Goal: Understand process/instructions: Learn how to perform a task or action

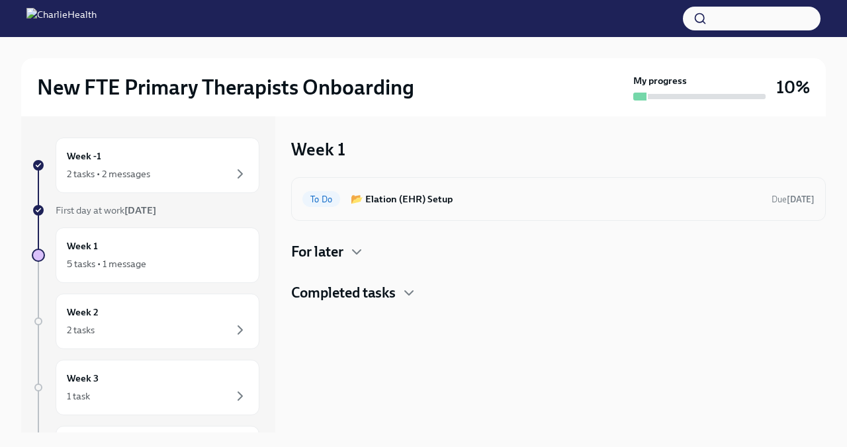
click at [424, 204] on h6 "📂 Elation (EHR) Setup" at bounding box center [556, 199] width 410 height 15
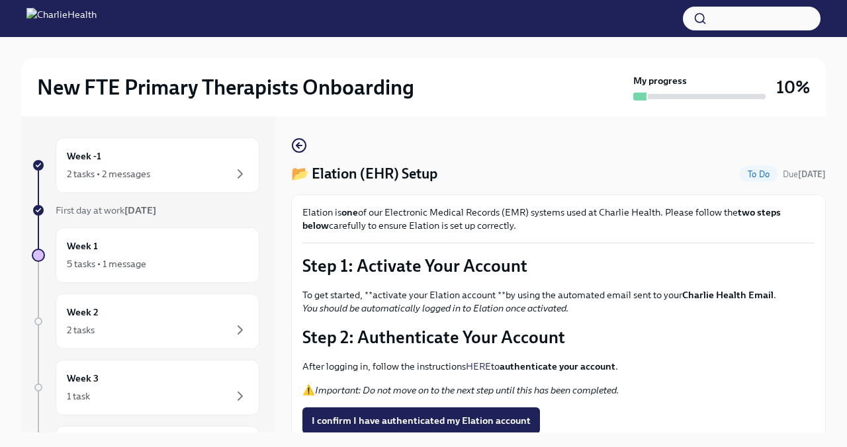
scroll to position [13, 0]
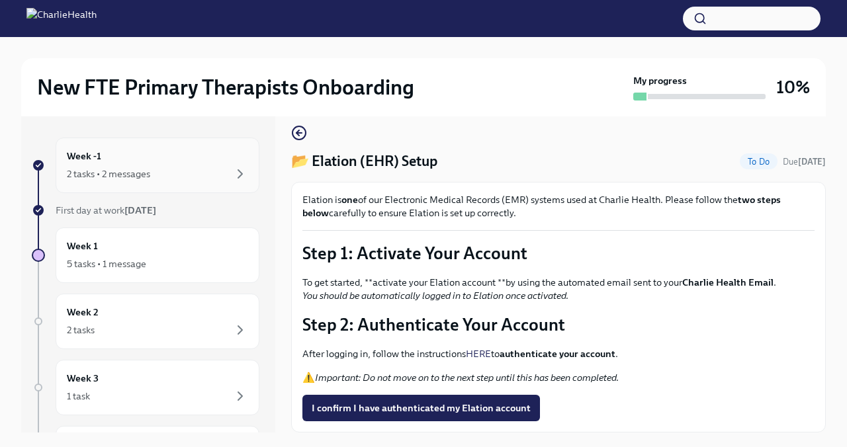
click at [206, 177] on div "2 tasks • 2 messages" at bounding box center [157, 174] width 181 height 16
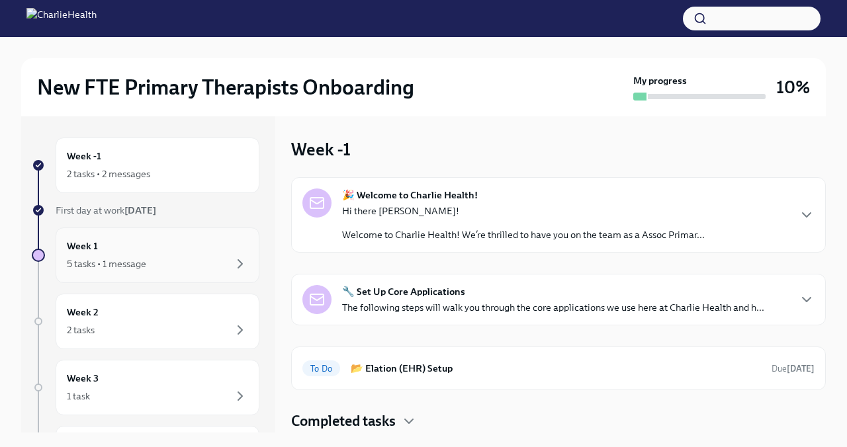
click at [199, 255] on div "Week 1 5 tasks • 1 message" at bounding box center [157, 255] width 181 height 33
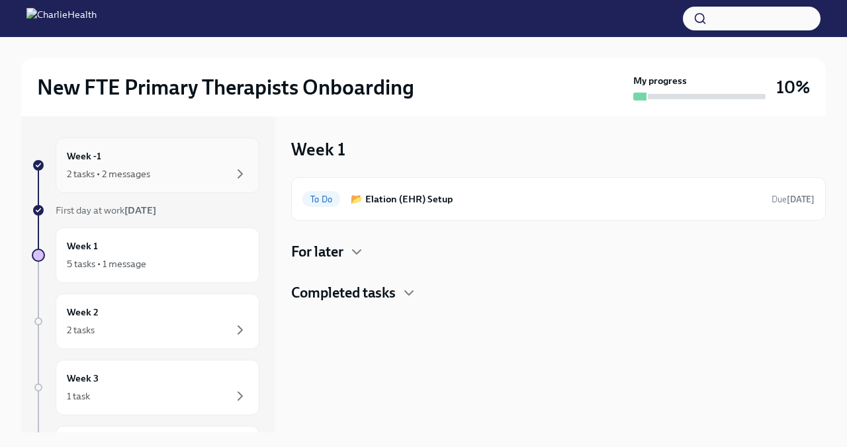
click at [192, 169] on div "2 tasks • 2 messages" at bounding box center [157, 174] width 181 height 16
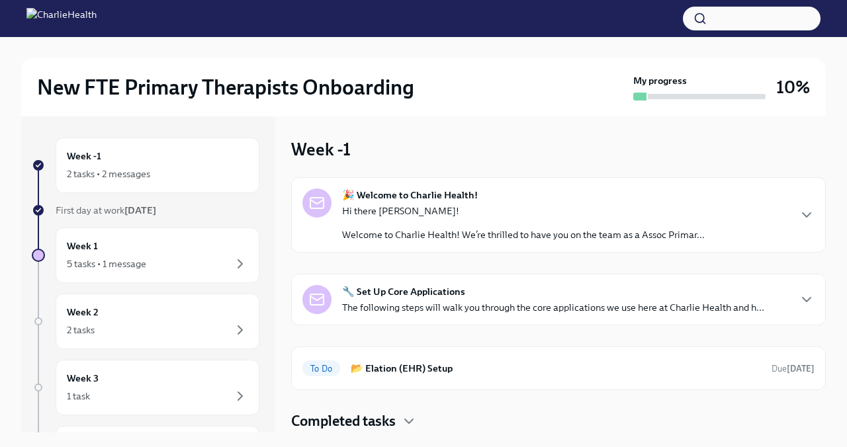
click at [456, 287] on strong "🔧 Set Up Core Applications" at bounding box center [403, 291] width 123 height 13
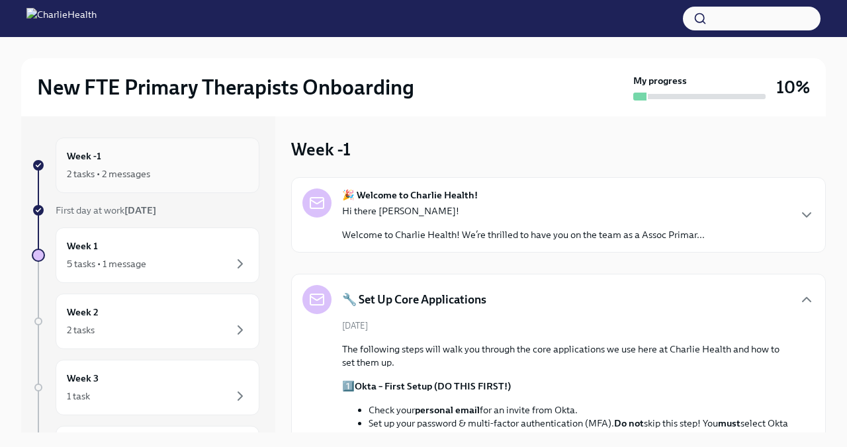
click at [173, 156] on div "Week -1 2 tasks • 2 messages" at bounding box center [157, 165] width 181 height 33
click at [634, 228] on div "Hi there Dylan! Welcome to Charlie Health! We’re thrilled to have you on the te…" at bounding box center [523, 223] width 363 height 37
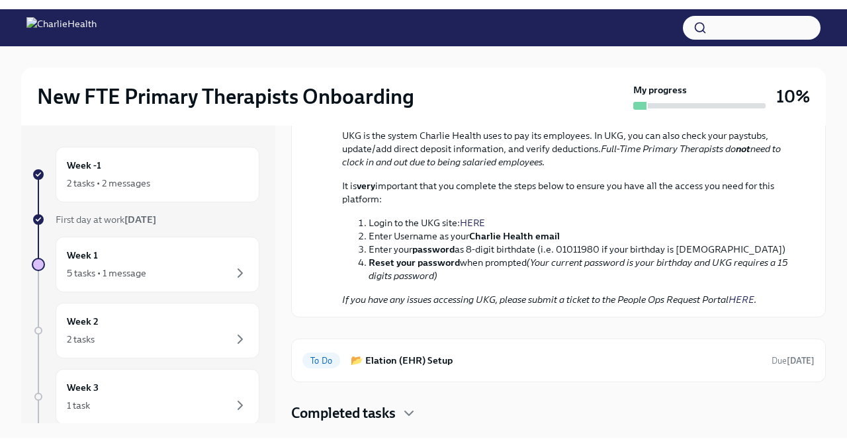
scroll to position [1450, 0]
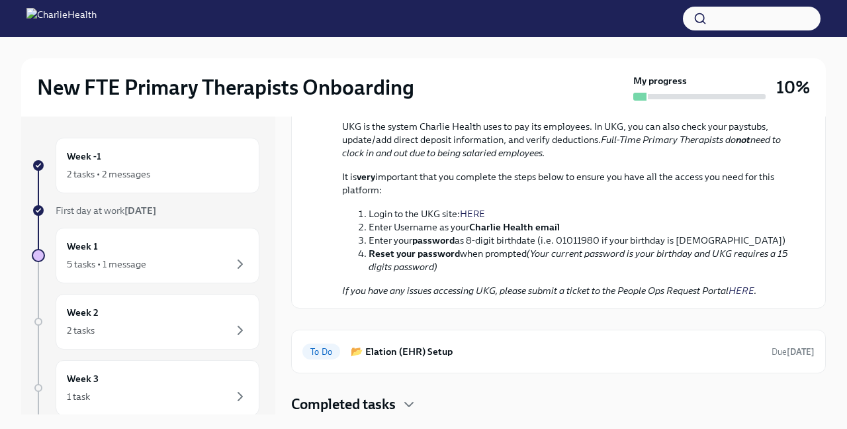
click at [481, 220] on link "HERE" at bounding box center [472, 214] width 25 height 12
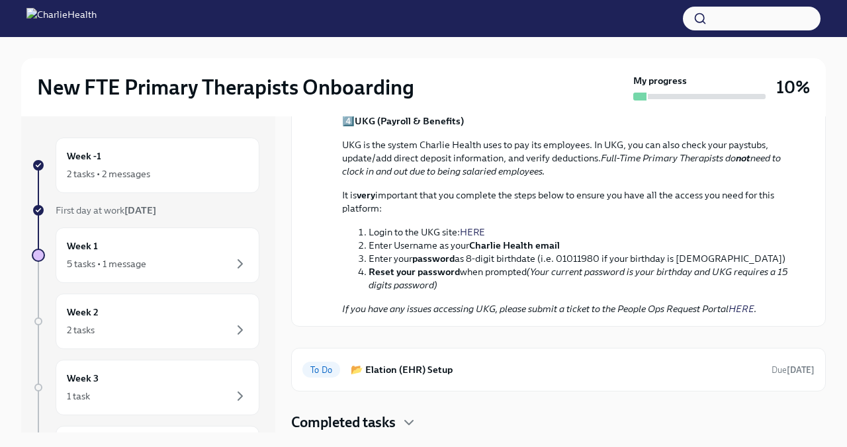
scroll to position [1514, 0]
click at [510, 369] on h6 "📂 Elation (EHR) Setup" at bounding box center [556, 370] width 410 height 15
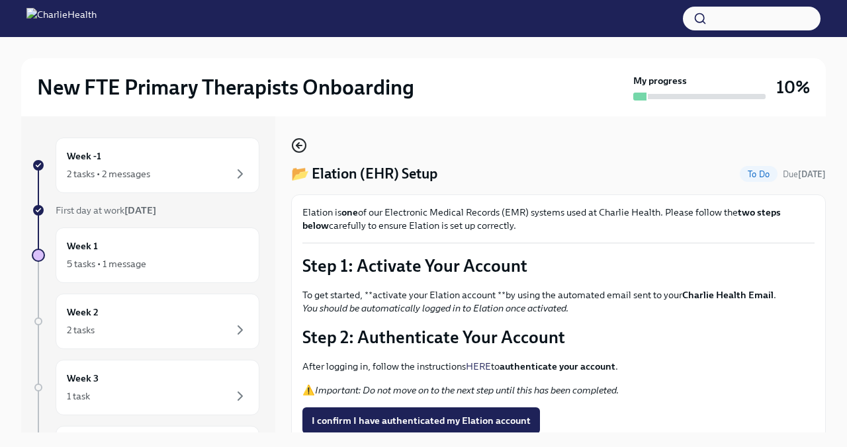
click at [301, 147] on icon "button" at bounding box center [299, 146] width 16 height 16
